Goal: Information Seeking & Learning: Learn about a topic

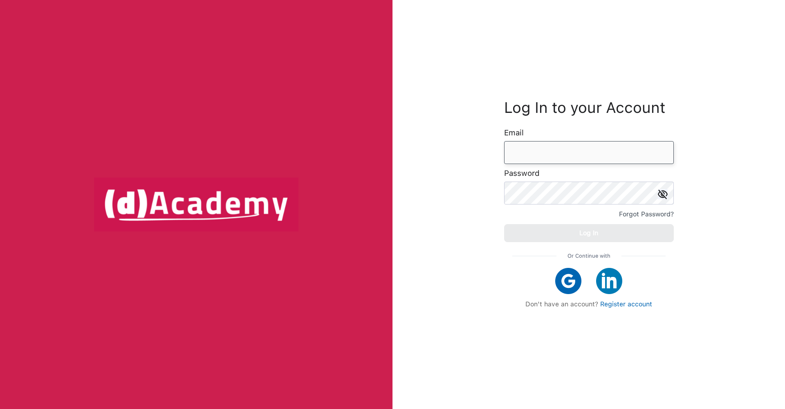
type input "**********"
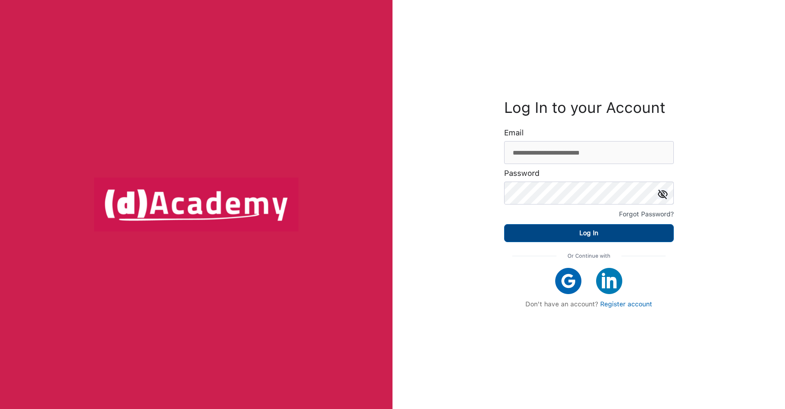
click at [550, 236] on button "Log In" at bounding box center [589, 233] width 170 height 18
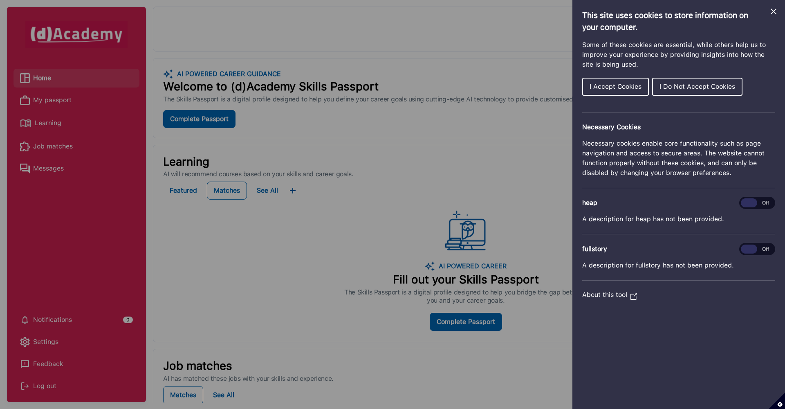
click at [775, 13] on icon "Close Cookie Control" at bounding box center [774, 12] width 6 height 6
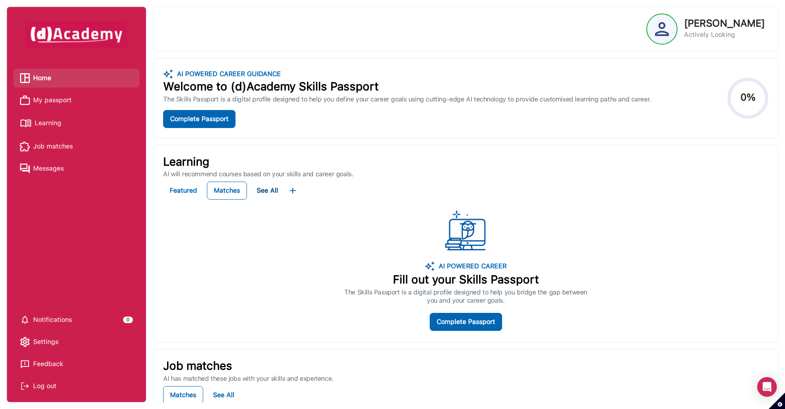
click at [270, 187] on div "See All" at bounding box center [267, 190] width 21 height 11
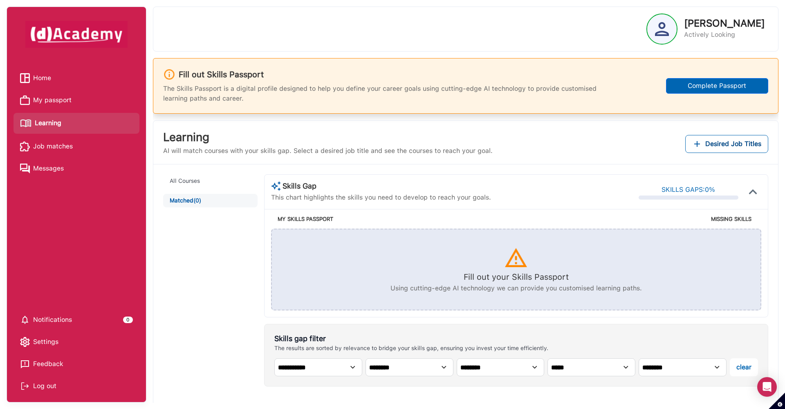
click at [86, 100] on link "My passport" at bounding box center [76, 100] width 113 height 12
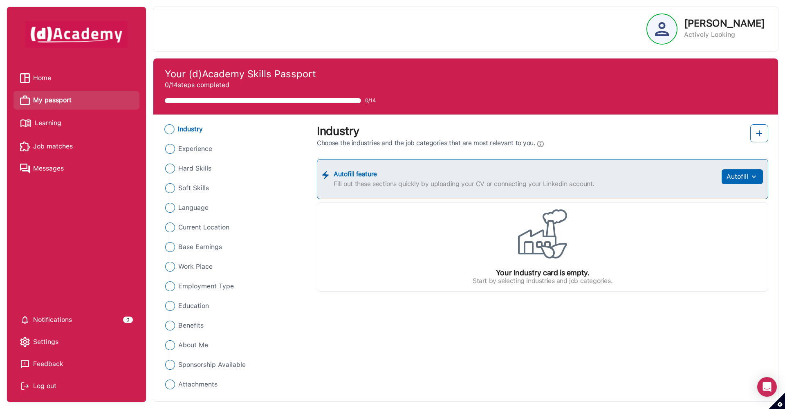
click at [88, 76] on link "Home" at bounding box center [76, 78] width 113 height 12
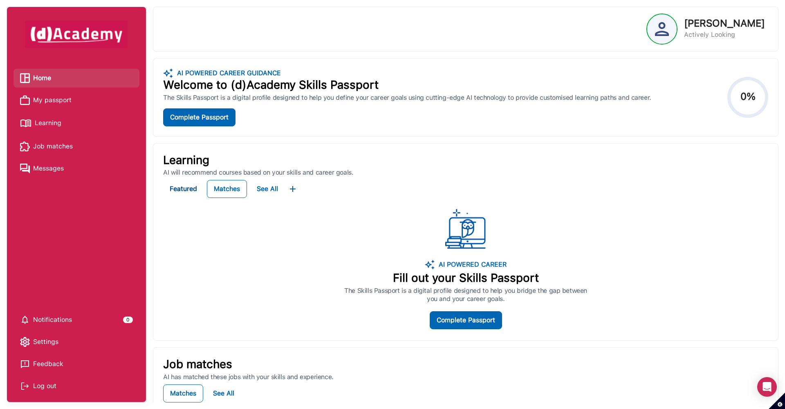
click at [189, 191] on div "Featured" at bounding box center [183, 189] width 27 height 10
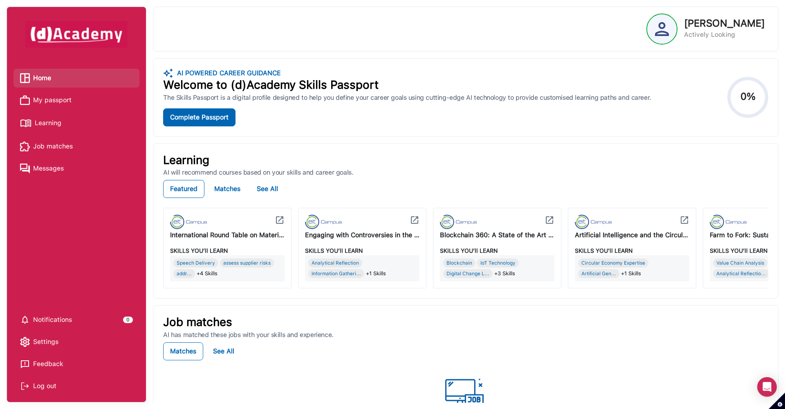
click at [360, 234] on div "Engaging with Controversies in the Food System" at bounding box center [362, 235] width 115 height 10
click at [363, 232] on div "Engaging with Controversies in the Food System" at bounding box center [362, 235] width 115 height 10
click at [323, 220] on img at bounding box center [323, 222] width 37 height 14
click at [417, 220] on img at bounding box center [415, 220] width 10 height 10
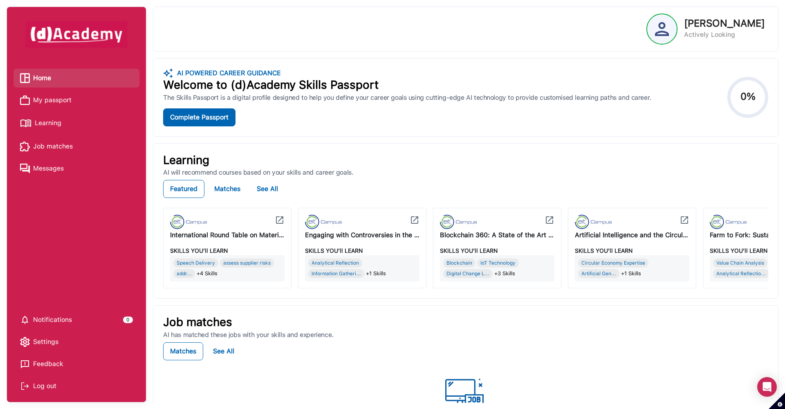
click at [417, 220] on img at bounding box center [415, 220] width 10 height 10
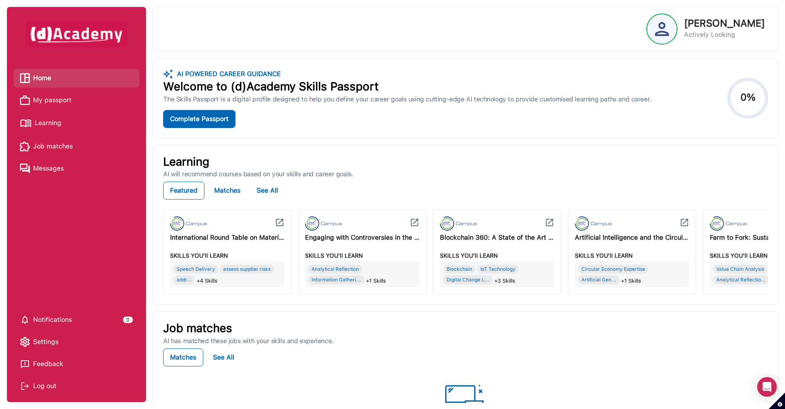
scroll to position [15, 0]
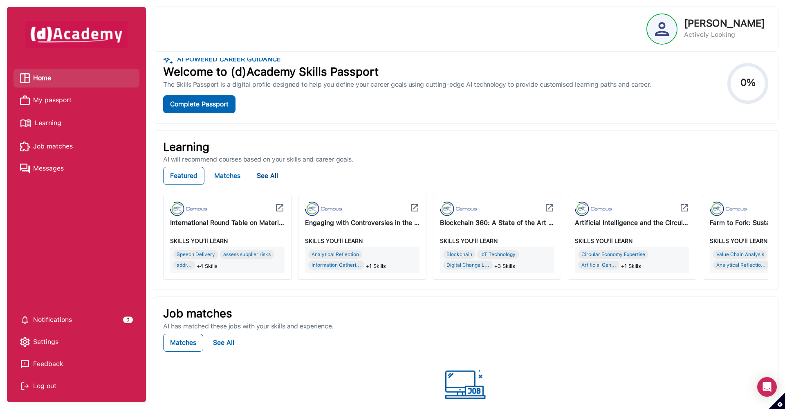
click at [273, 176] on div "See All" at bounding box center [267, 175] width 21 height 11
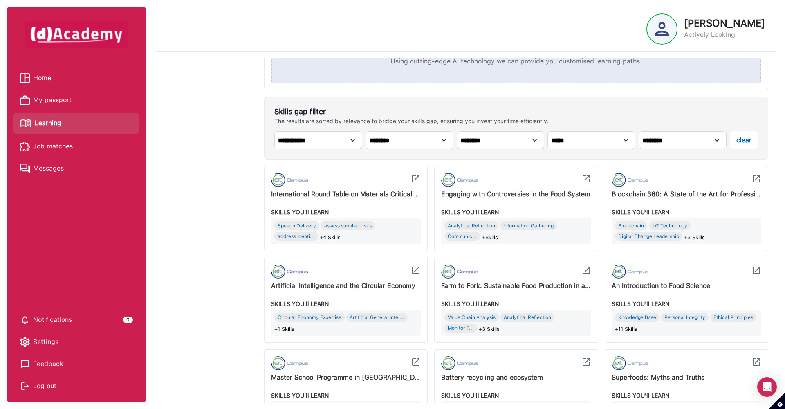
scroll to position [236, 0]
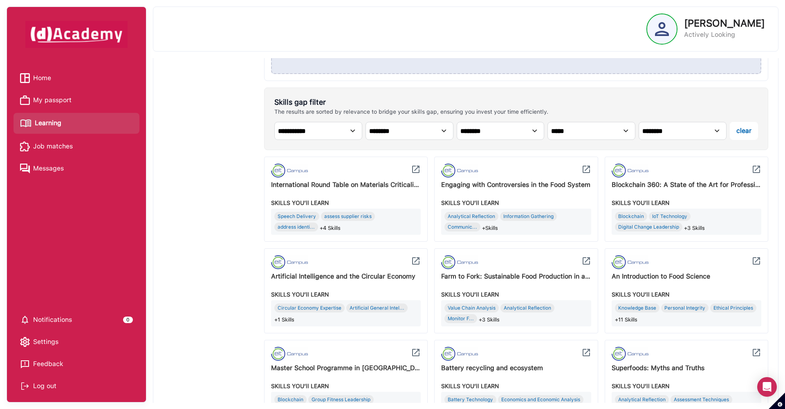
select select "**********"
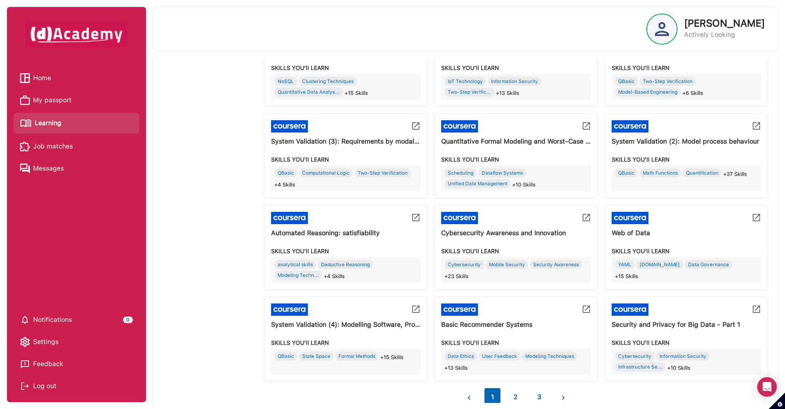
scroll to position [647, 0]
click at [461, 231] on div "Cybersecurity Awareness and Innovation" at bounding box center [516, 232] width 150 height 11
click at [464, 235] on div "Cybersecurity Awareness and Innovation" at bounding box center [516, 232] width 150 height 11
click at [586, 218] on img at bounding box center [587, 217] width 10 height 10
click at [552, 231] on div "Cybersecurity Awareness and Innovation" at bounding box center [516, 232] width 150 height 11
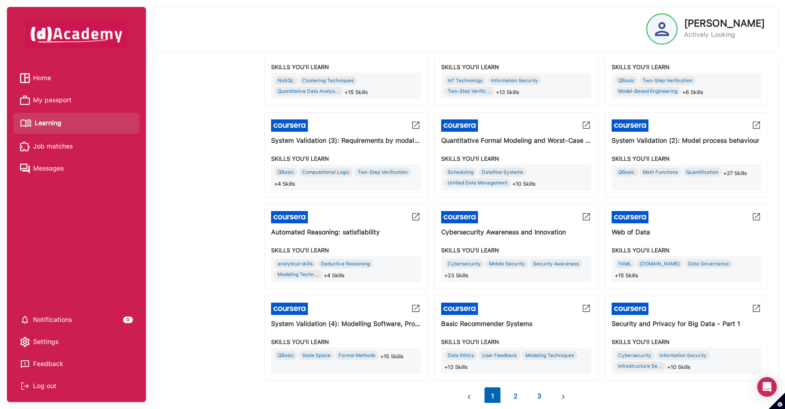
click at [588, 218] on img at bounding box center [587, 217] width 10 height 10
click at [587, 217] on img at bounding box center [587, 217] width 10 height 10
click at [528, 234] on div "Cybersecurity Awareness and Innovation" at bounding box center [516, 232] width 150 height 11
click at [468, 218] on img at bounding box center [459, 217] width 37 height 12
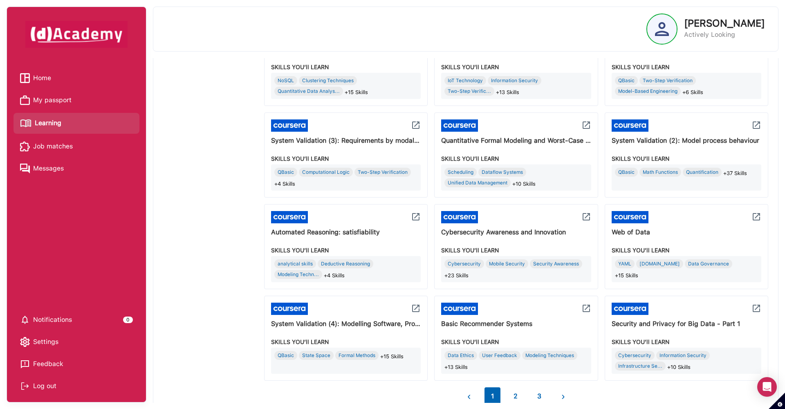
click at [513, 395] on button "2" at bounding box center [515, 396] width 17 height 18
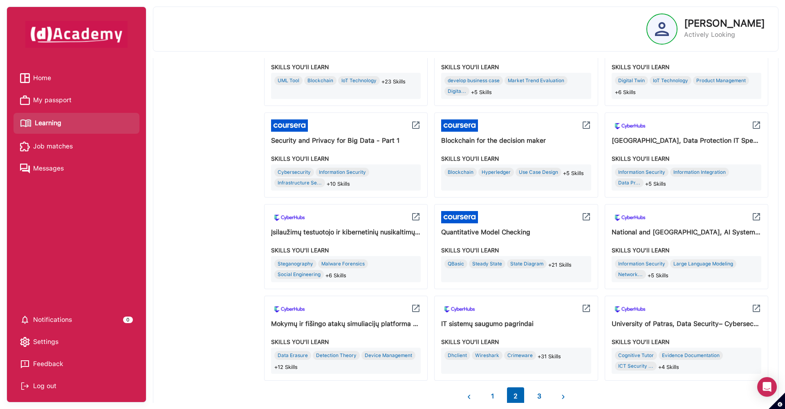
click at [537, 395] on button "3" at bounding box center [539, 396] width 17 height 18
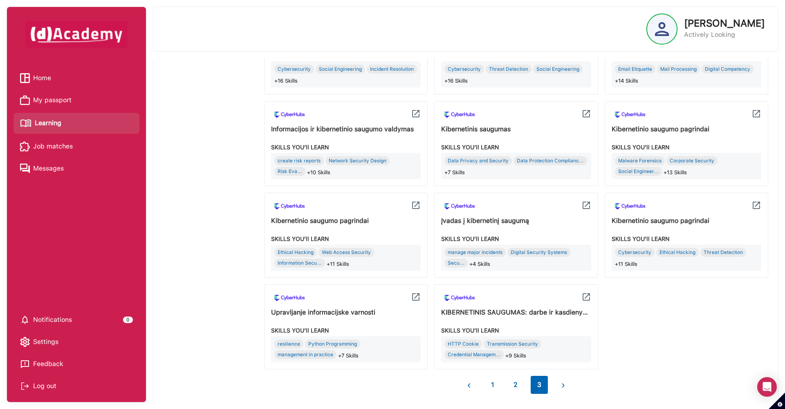
click at [494, 381] on button "1" at bounding box center [493, 385] width 16 height 18
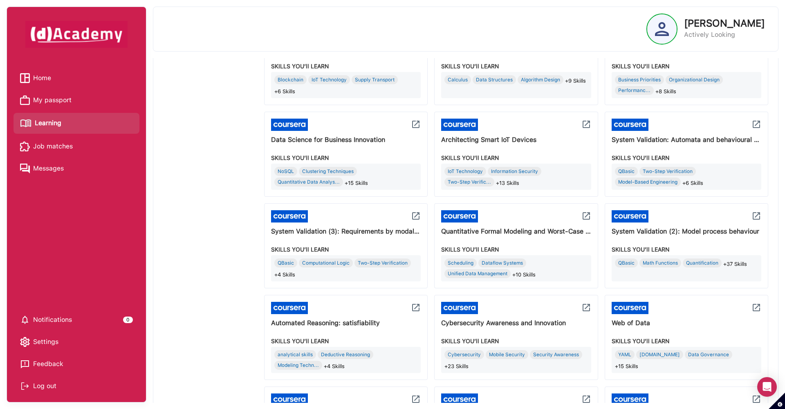
scroll to position [557, 0]
drag, startPoint x: 577, startPoint y: 321, endPoint x: 443, endPoint y: 318, distance: 134.2
click at [443, 318] on div "Cybersecurity Awareness and Innovation" at bounding box center [516, 322] width 150 height 11
copy div "Cybersecurity Awareness and Innovation"
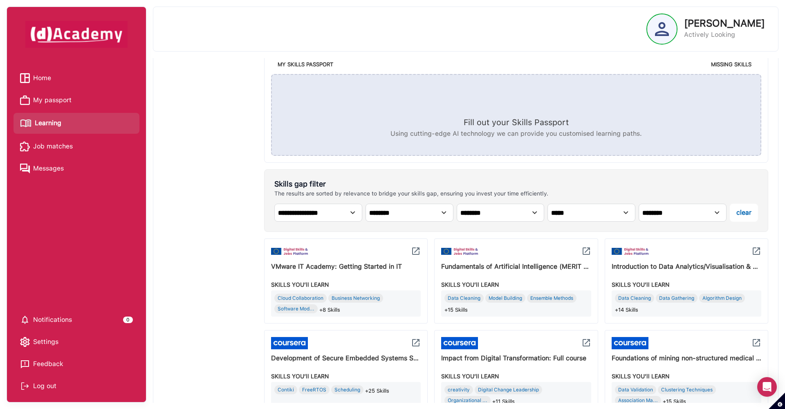
scroll to position [165, 0]
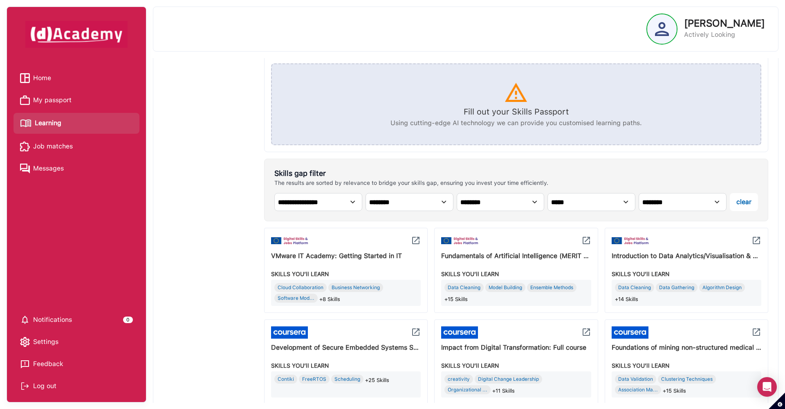
select select "**********"
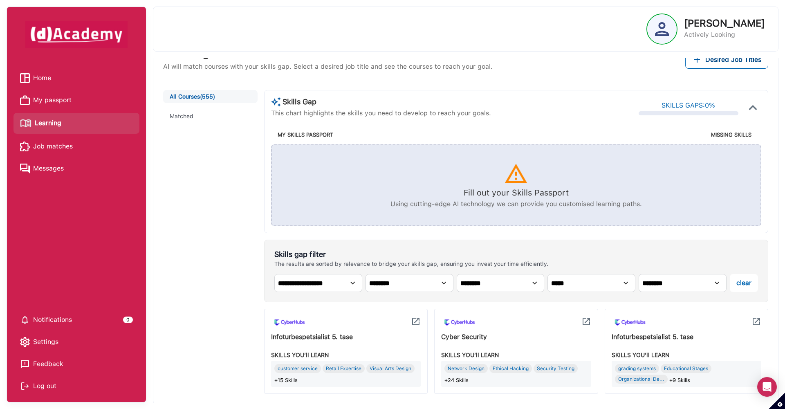
click at [397, 201] on p "Using cutting-edge AI technology we can provide you customised learning paths." at bounding box center [517, 204] width 252 height 10
select select "******"
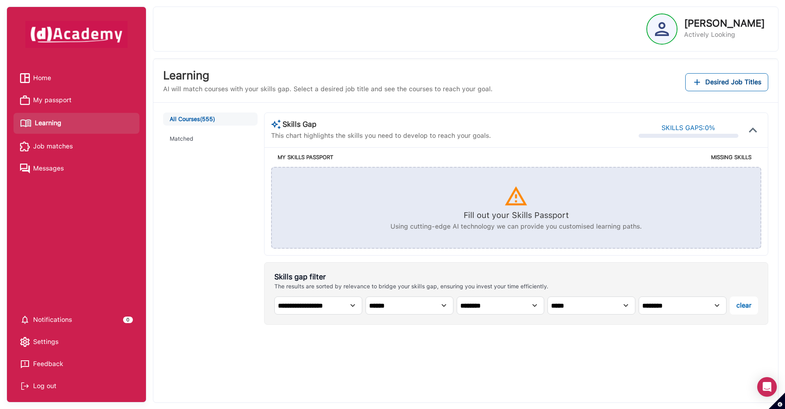
scroll to position [62, 0]
select select "**********"
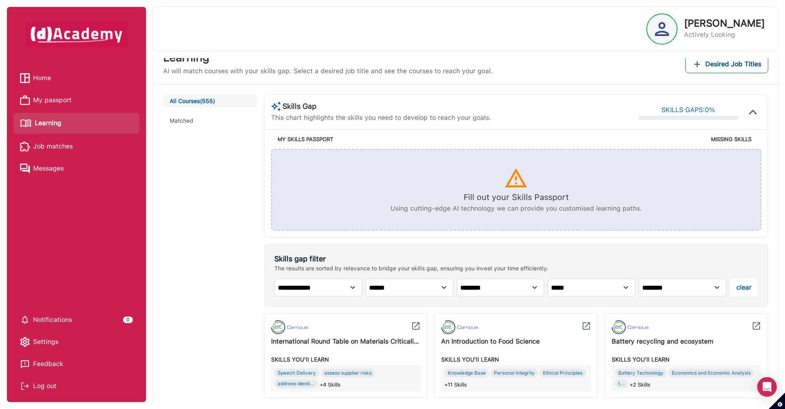
scroll to position [103, 0]
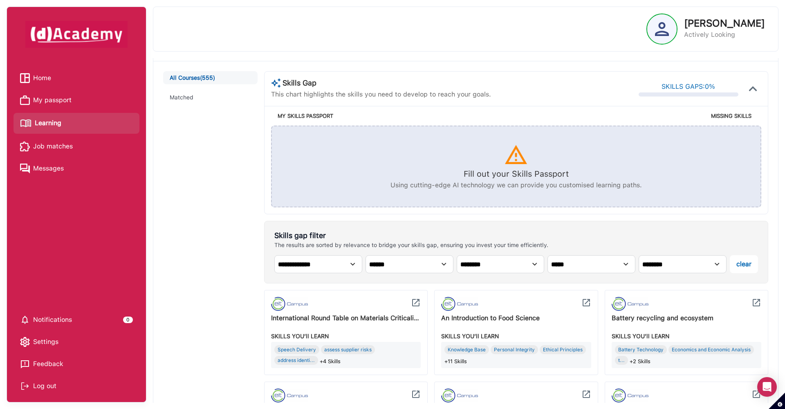
select select "**********"
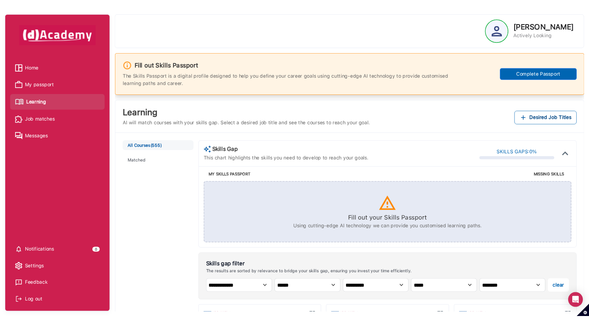
scroll to position [0, 0]
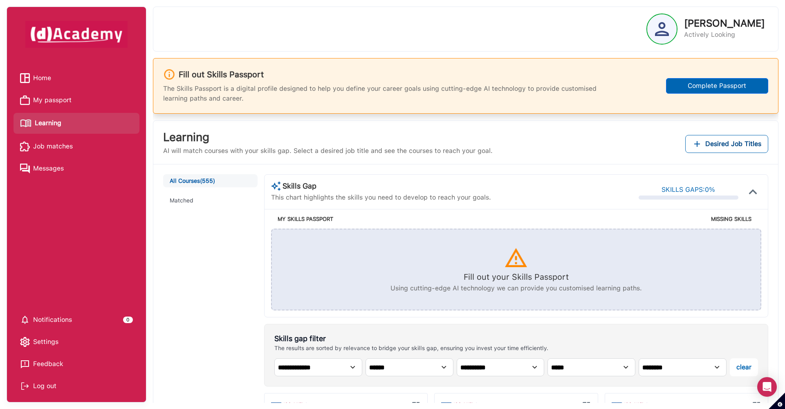
click at [74, 98] on link "My passport" at bounding box center [76, 100] width 113 height 12
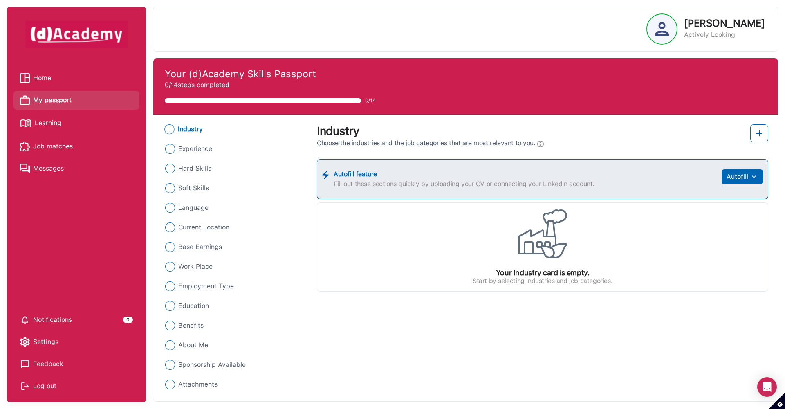
click at [41, 76] on span "Home" at bounding box center [42, 78] width 18 height 12
